Goal: Information Seeking & Learning: Learn about a topic

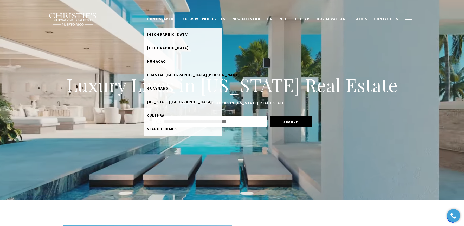
click at [165, 19] on link "Home Search" at bounding box center [161, 19] width 34 height 10
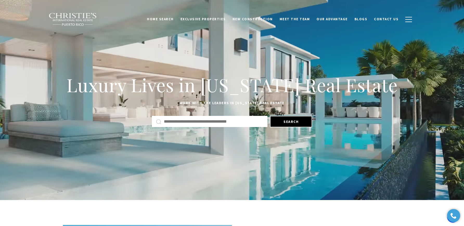
click at [165, 19] on link "Home Search" at bounding box center [161, 19] width 34 height 10
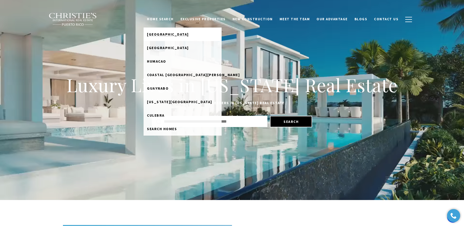
click at [165, 30] on link "Dorado Beach" at bounding box center [183, 35] width 78 height 14
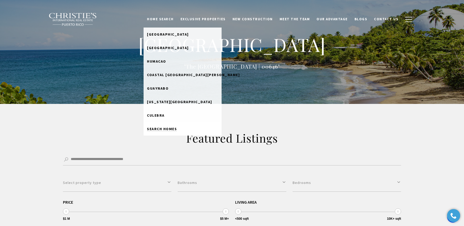
click at [188, 129] on link "Search Homes" at bounding box center [183, 129] width 78 height 14
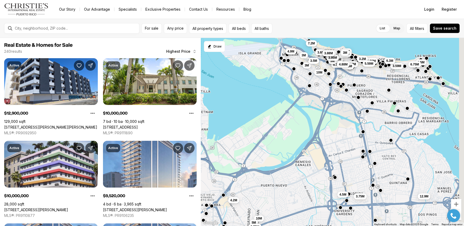
drag, startPoint x: 339, startPoint y: 122, endPoint x: 307, endPoint y: 123, distance: 31.2
click at [307, 123] on div "7.2M 3M 3M 3.5M 10M 4.5M 3.75M 3.59M 6.5M 6.75M 12.9M 4.2M 10M 5M 4.9M 3.75M 3.…" at bounding box center [332, 132] width 263 height 189
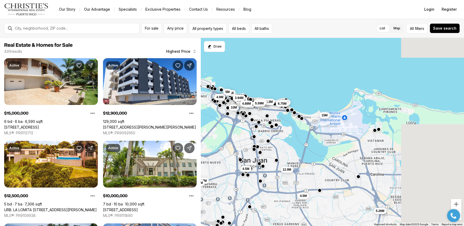
drag, startPoint x: 393, startPoint y: 156, endPoint x: 221, endPoint y: 213, distance: 182.2
click at [222, 213] on div "7.2M 10M 4.5M 6.5M 6.75M 12.9M 4.2M 10M 5M 4.9M 5.3M 6.75M 5.25M 6.3M 5M 3.95M …" at bounding box center [332, 132] width 263 height 189
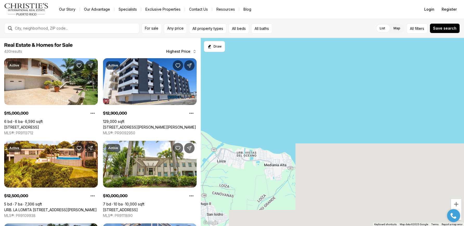
drag, startPoint x: 337, startPoint y: 183, endPoint x: 355, endPoint y: -3, distance: 186.3
click at [355, 0] on html "Go to: Homepage Our Story Our Advantage Specialists Exclusive Properties Contac…" at bounding box center [232, 113] width 464 height 226
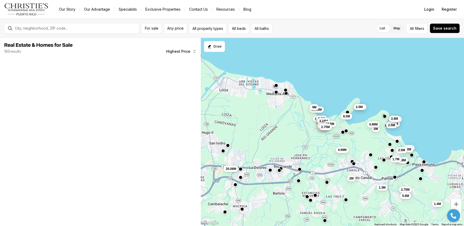
drag, startPoint x: 349, startPoint y: 157, endPoint x: 270, endPoint y: 121, distance: 85.9
click at [272, 123] on div "1.75M 2.95M 2.5M 1.3M 2M 4.99M 2.5M 2.95M 2.8M 2.8M 1.7M 1.7M 2M 2.5M 2.75M 5.6…" at bounding box center [332, 132] width 263 height 189
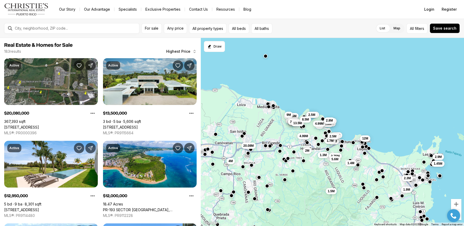
click at [65, 10] on link "Our Story" at bounding box center [67, 9] width 25 height 7
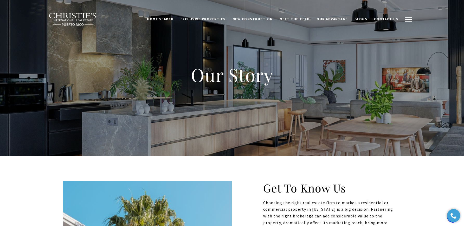
click at [412, 20] on button "button" at bounding box center [409, 19] width 14 height 15
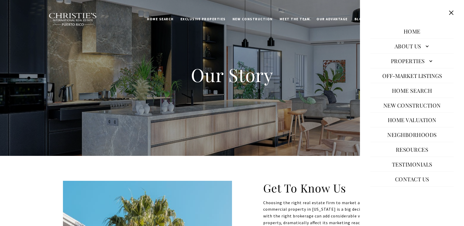
click at [407, 106] on link "New Construction" at bounding box center [412, 105] width 63 height 12
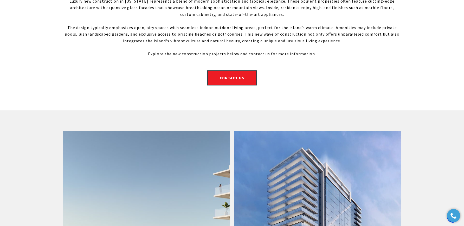
scroll to position [10, 0]
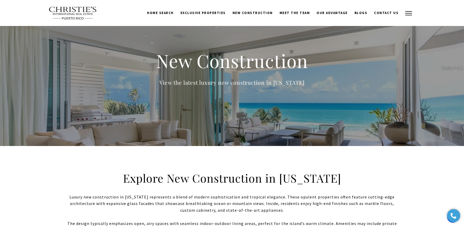
click at [407, 16] on button "button" at bounding box center [409, 13] width 14 height 15
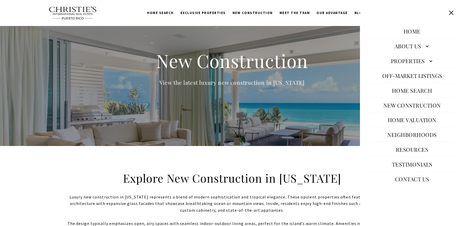
click at [408, 65] on link "Properties" at bounding box center [411, 61] width 83 height 12
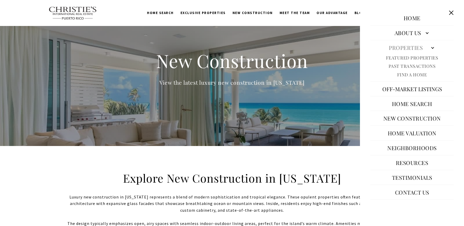
click at [399, 145] on link "Neighborhoods" at bounding box center [412, 148] width 55 height 12
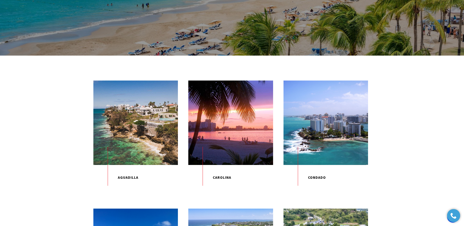
scroll to position [104, 0]
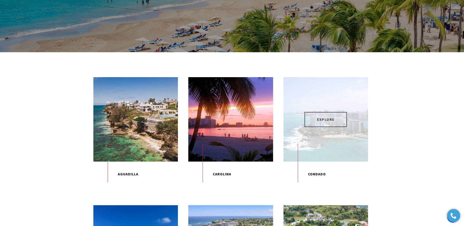
click at [330, 121] on span "EXPLORE" at bounding box center [325, 119] width 42 height 15
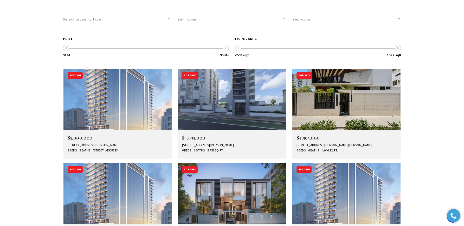
scroll to position [1441, 0]
